Goal: Transaction & Acquisition: Download file/media

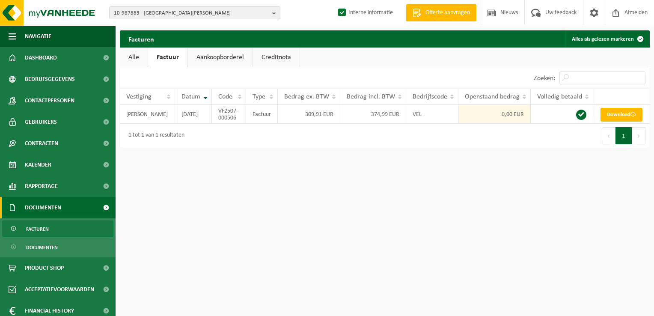
scroll to position [27, 0]
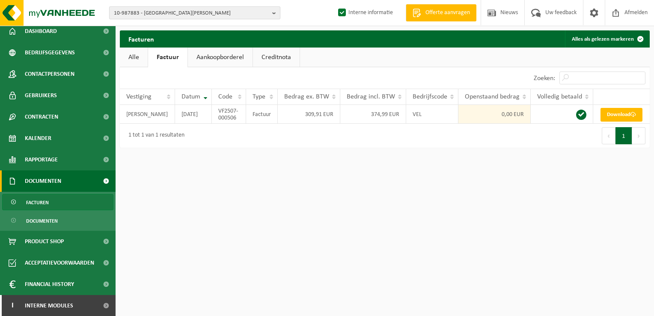
click at [157, 15] on span "10-987883 - [GEOGRAPHIC_DATA][PERSON_NAME]" at bounding box center [191, 13] width 155 height 13
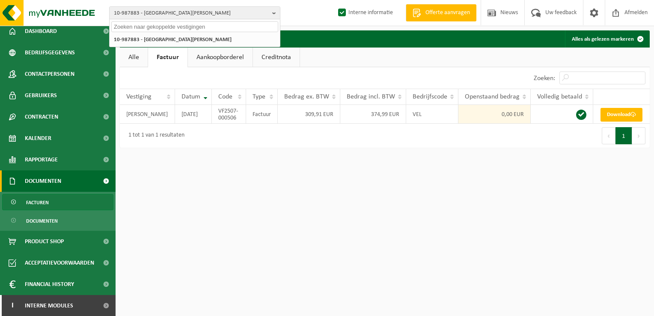
click at [161, 29] on input "text" at bounding box center [194, 26] width 167 height 11
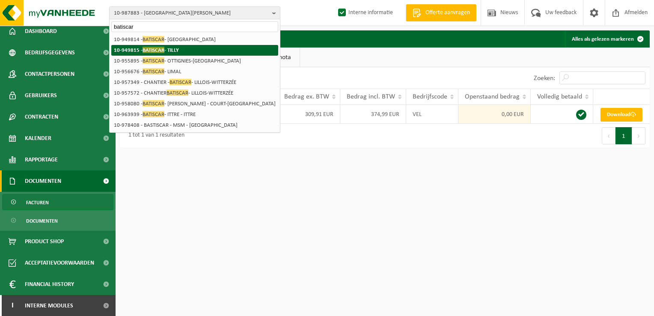
type input "batiscar"
click at [163, 50] on span "BATISCAR" at bounding box center [153, 50] width 22 height 6
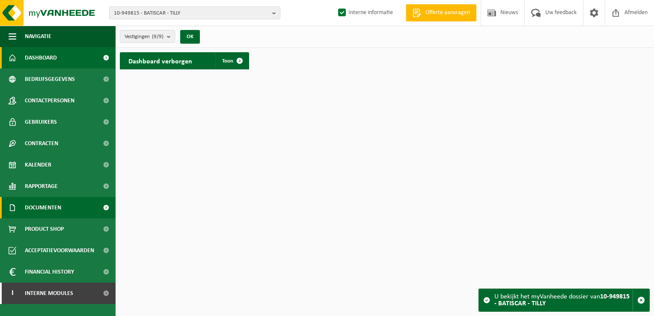
click at [54, 208] on span "Documenten" at bounding box center [43, 207] width 36 height 21
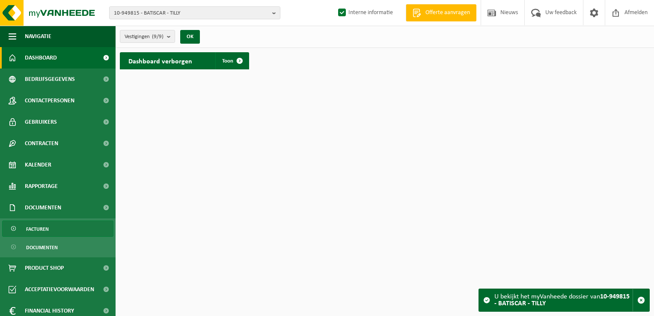
click at [30, 233] on span "Facturen" at bounding box center [37, 229] width 23 height 16
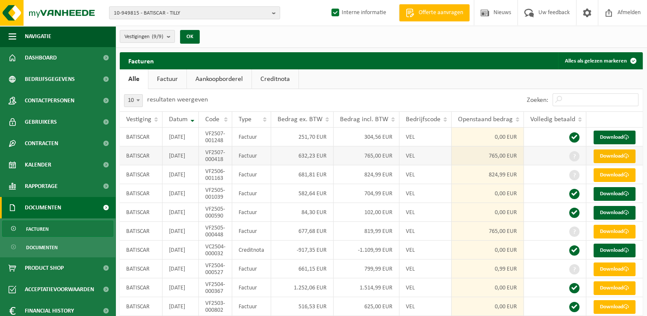
click at [614, 163] on link "Download" at bounding box center [615, 156] width 42 height 14
click at [346, 79] on ul "Alle Factuur Aankoopborderel Creditnota" at bounding box center [381, 79] width 523 height 20
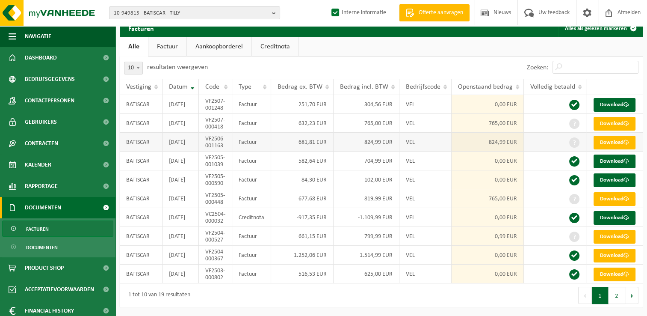
scroll to position [86, 0]
click at [613, 136] on link "Download" at bounding box center [615, 143] width 42 height 14
